Goal: Information Seeking & Learning: Learn about a topic

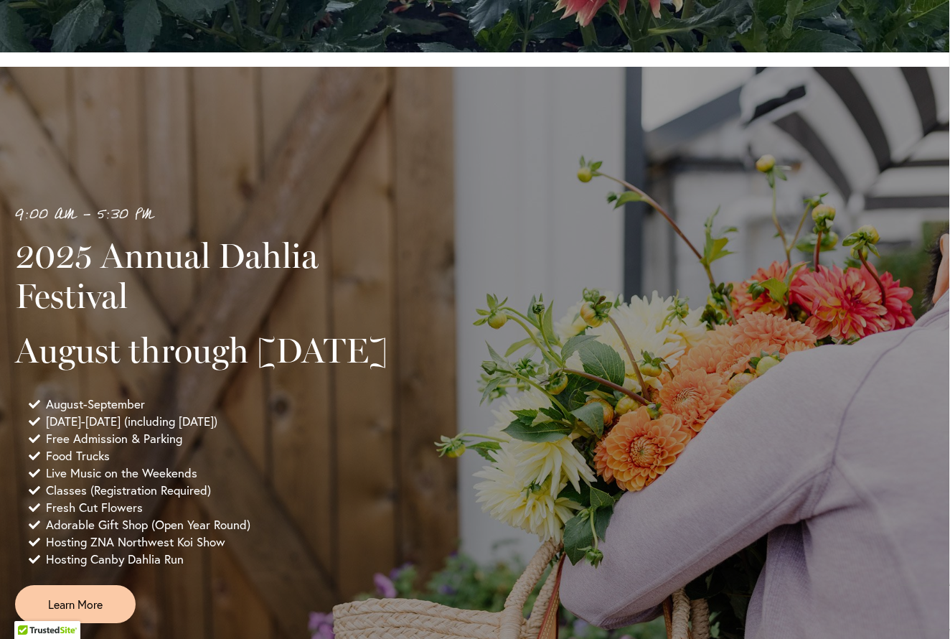
scroll to position [749, 1]
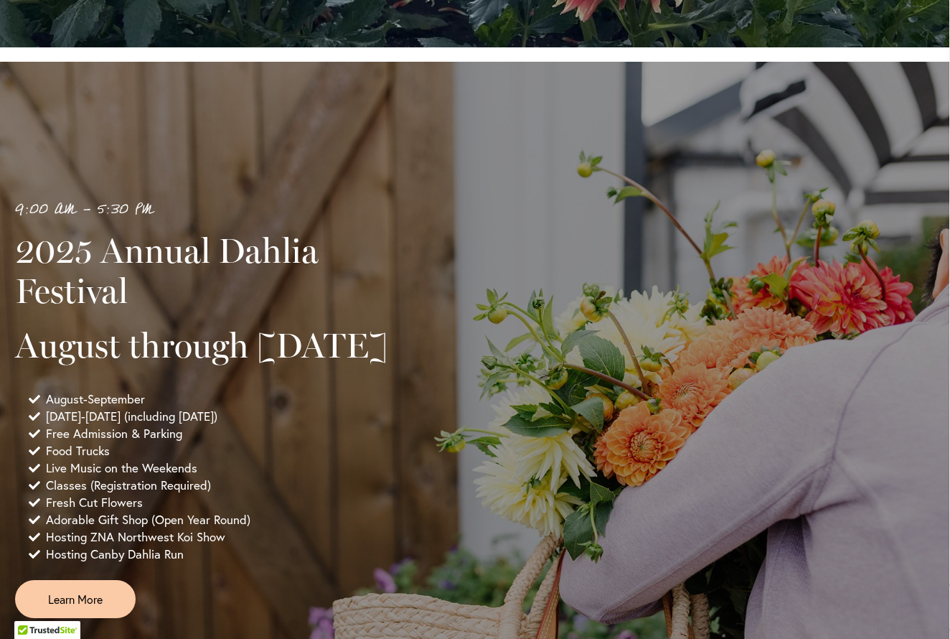
click at [103, 511] on span "Fresh Cut Flowers" at bounding box center [94, 502] width 97 height 17
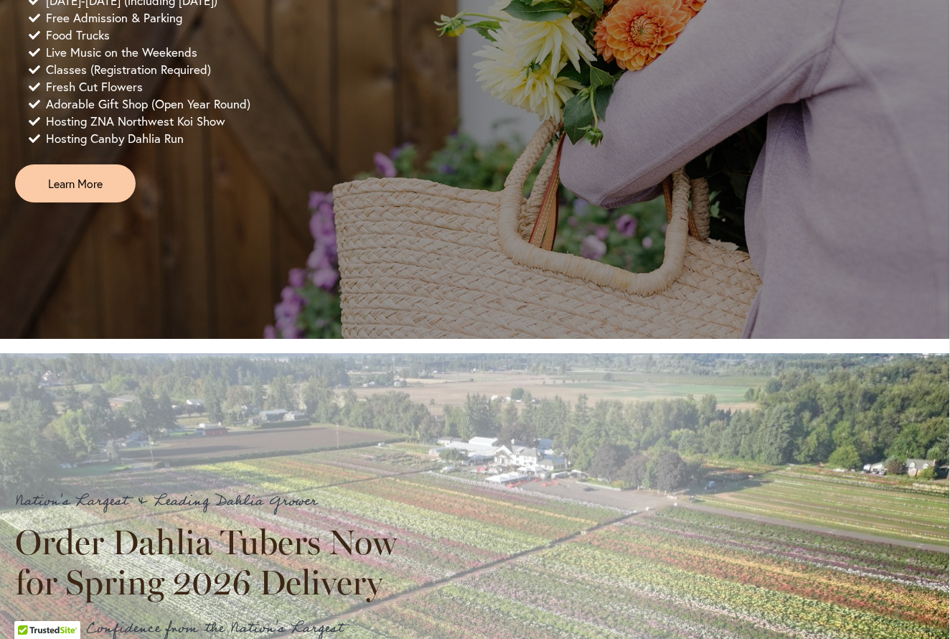
scroll to position [1085, 1]
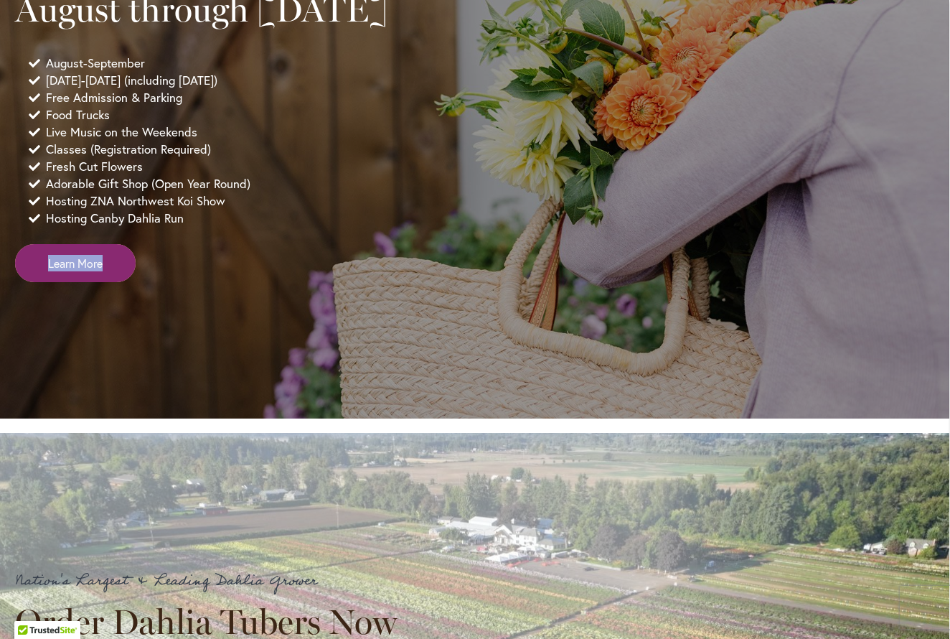
click at [71, 271] on span "Learn More" at bounding box center [75, 263] width 55 height 17
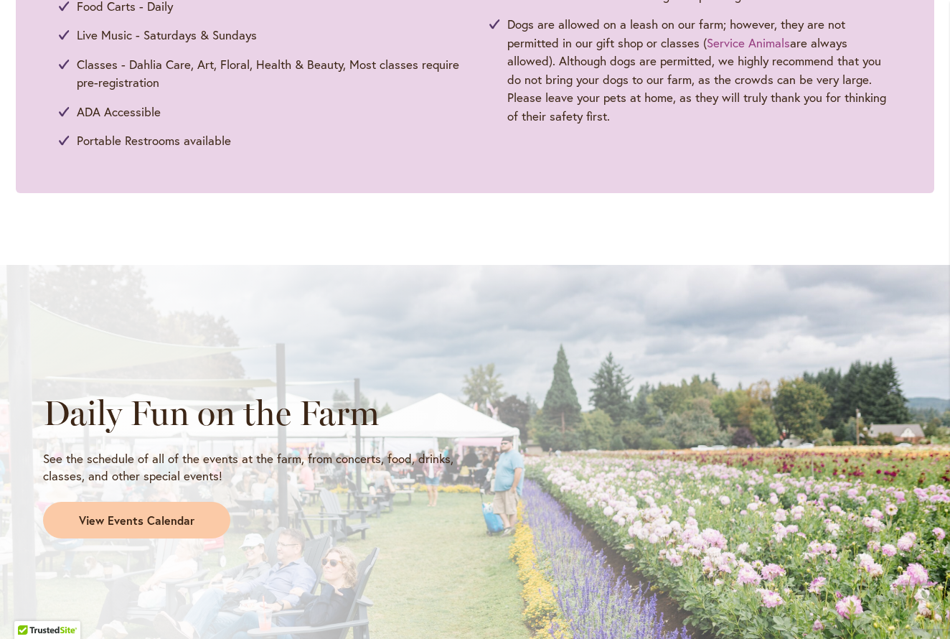
scroll to position [922, 0]
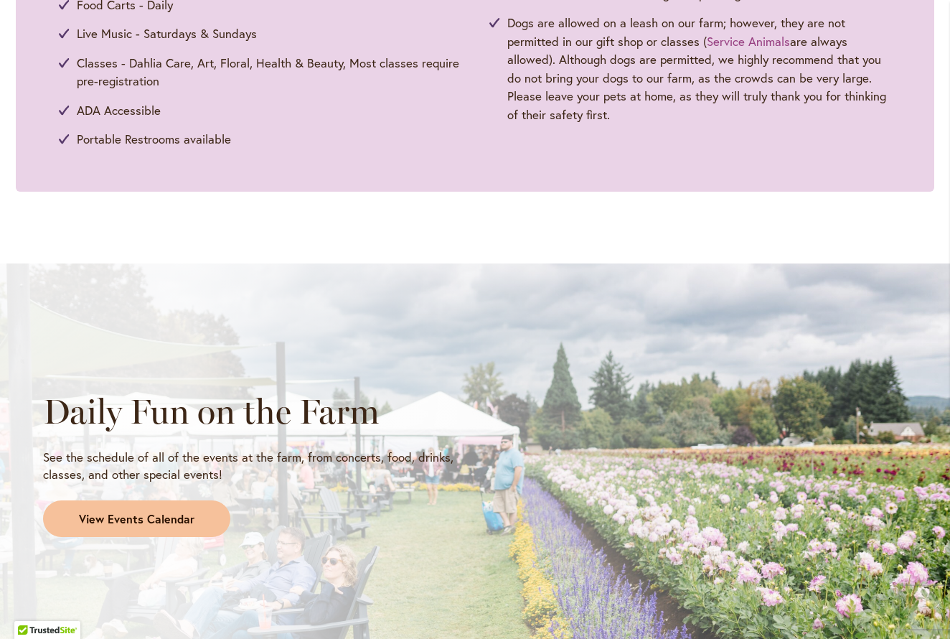
click at [197, 521] on link "View Events Calendar" at bounding box center [136, 518] width 187 height 37
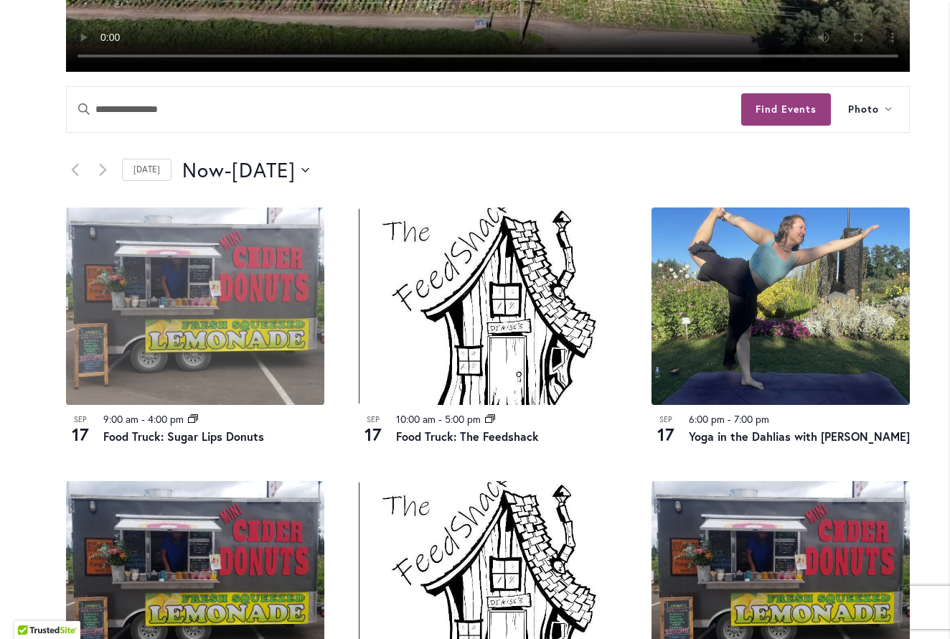
click at [72, 370] on img at bounding box center [195, 305] width 258 height 197
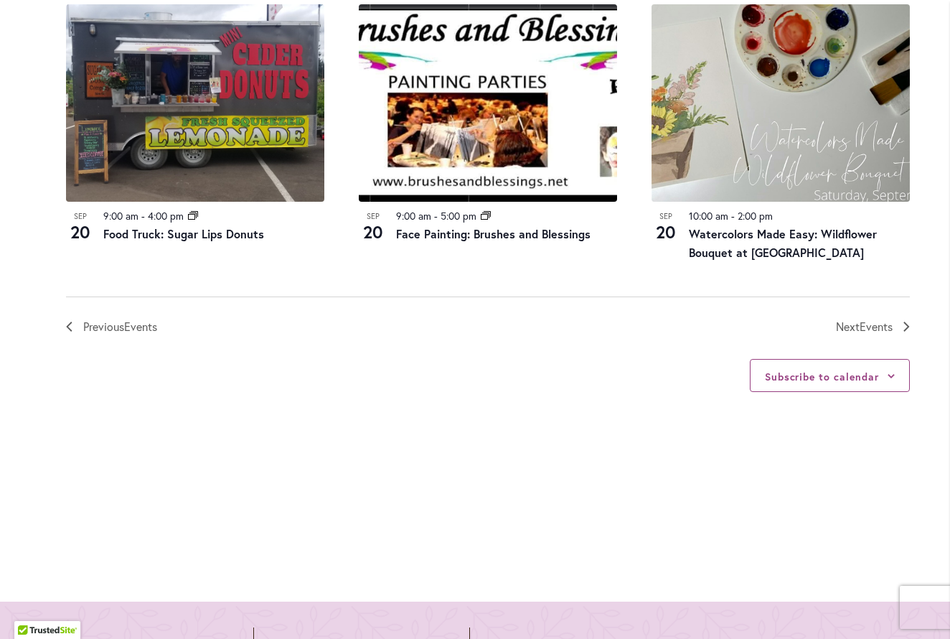
scroll to position [1630, 0]
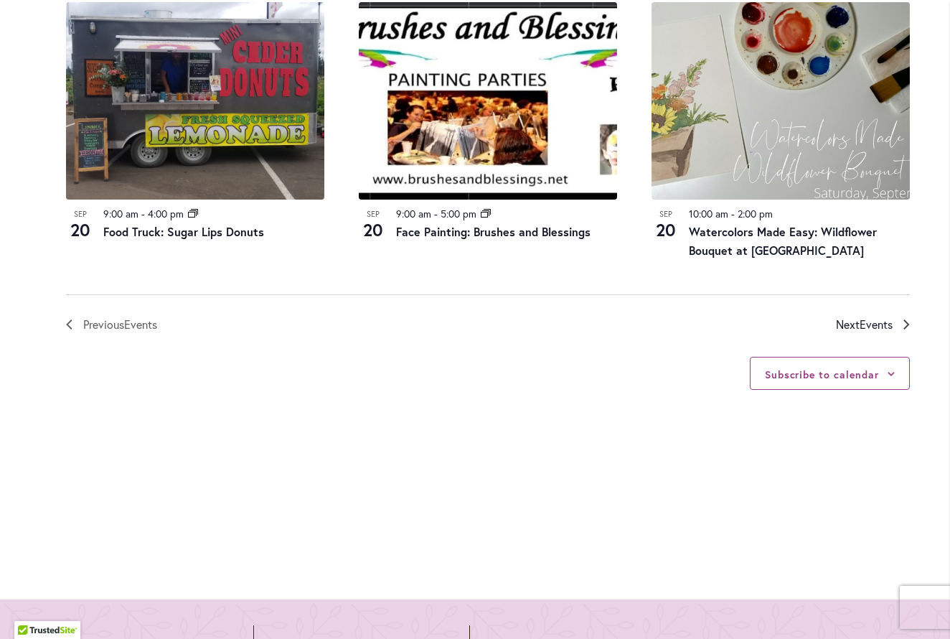
click at [897, 334] on link "Next Events" at bounding box center [873, 324] width 74 height 19
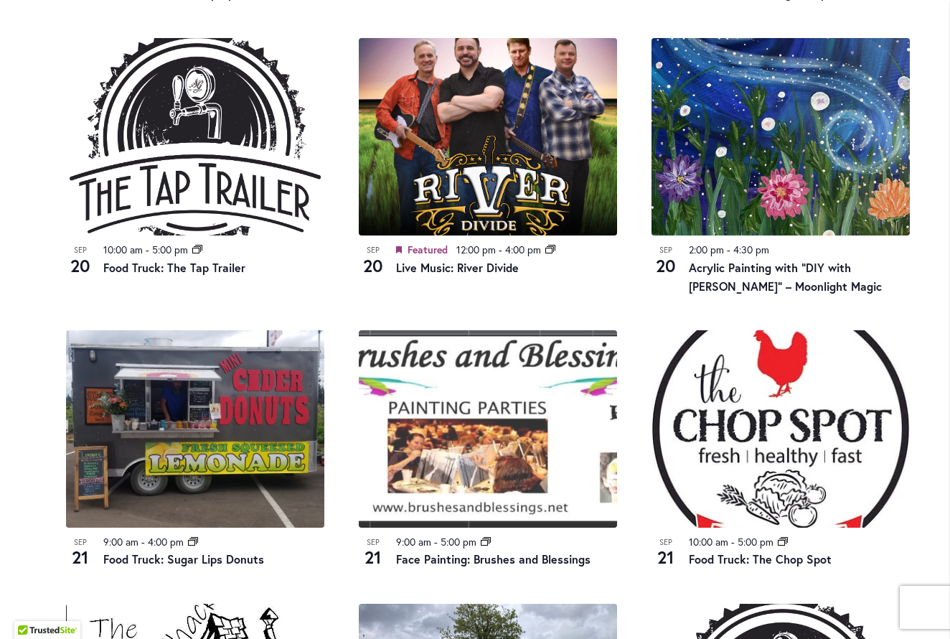
scroll to position [1048, 0]
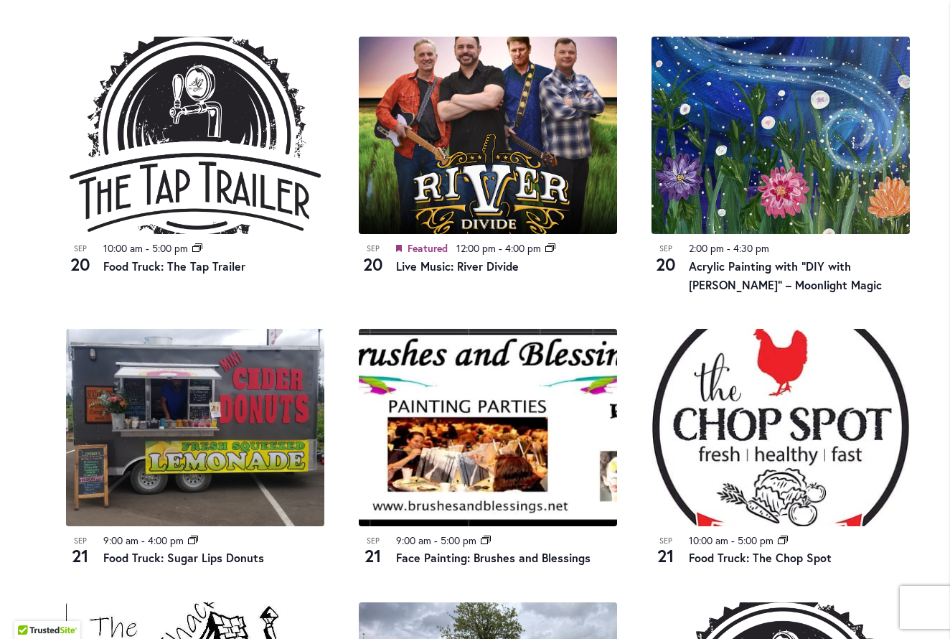
click at [798, 568] on div "10:00 am - 5:00 pm Event Series Food Truck: The Chop Spot" at bounding box center [799, 551] width 221 height 36
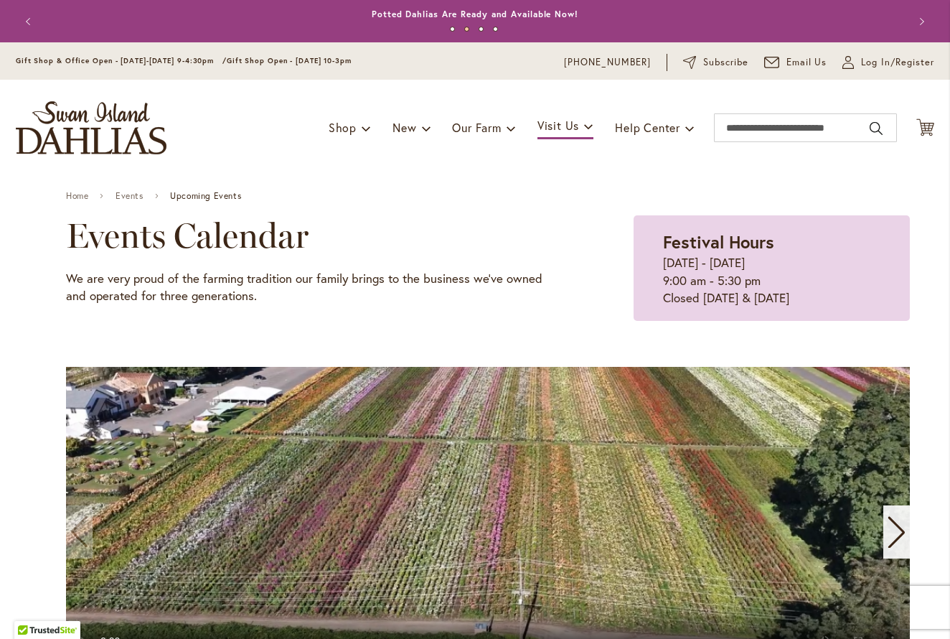
scroll to position [0, 0]
